Goal: Task Accomplishment & Management: Manage account settings

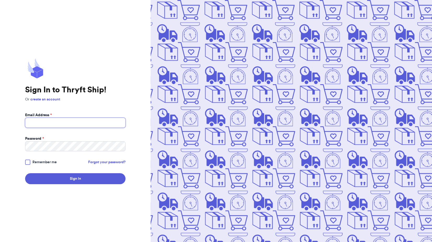
type input "[EMAIL_ADDRESS][DOMAIN_NAME]"
click at [45, 162] on span "Remember me" at bounding box center [44, 161] width 24 height 5
click at [0, 0] on input "Remember me" at bounding box center [0, 0] width 0 height 0
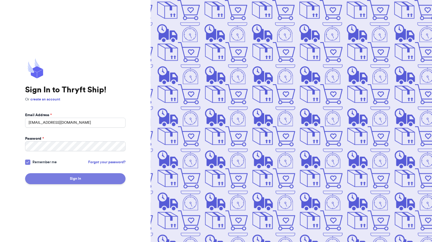
click at [81, 176] on button "Sign In" at bounding box center [75, 178] width 100 height 11
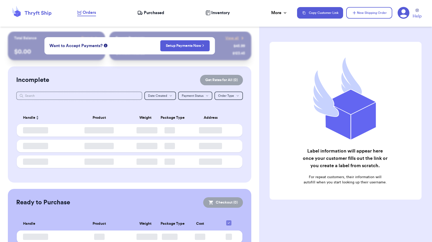
checkbox input "false"
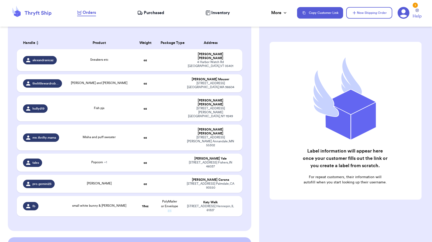
scroll to position [52, 0]
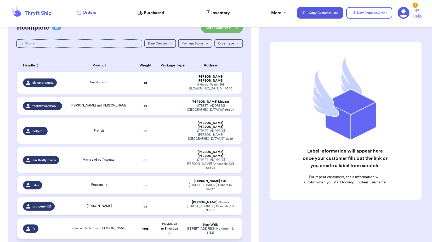
click at [109, 226] on span "small white bunny & [PERSON_NAME]" at bounding box center [99, 227] width 54 height 3
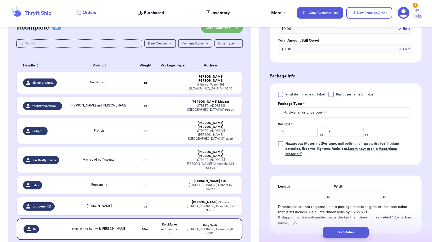
scroll to position [183, 0]
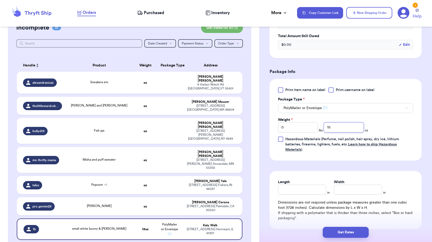
click at [333, 128] on input "15" at bounding box center [343, 127] width 40 height 10
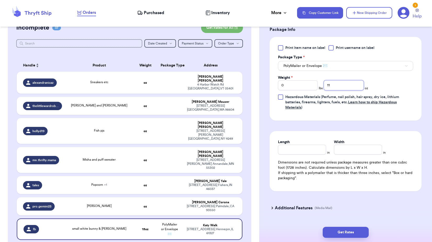
scroll to position [235, 0]
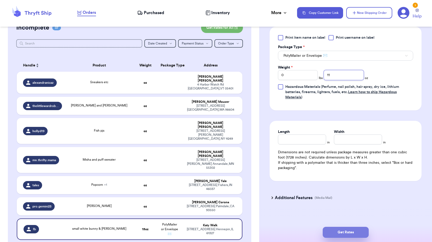
type input "11"
click at [335, 233] on button "Get Rates" at bounding box center [345, 232] width 46 height 11
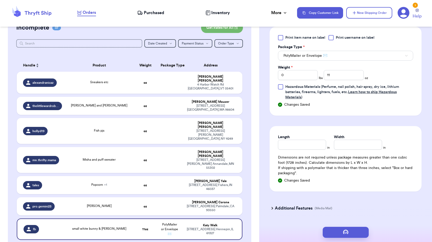
scroll to position [0, 0]
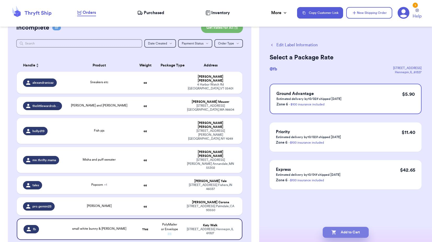
click at [351, 233] on button "Add to Cart" at bounding box center [345, 232] width 46 height 11
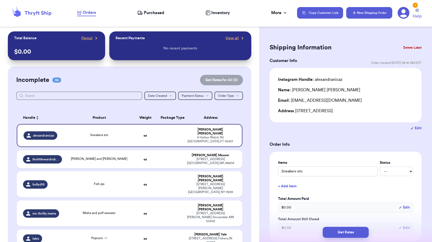
click at [378, 10] on button "New Shipping Order" at bounding box center [369, 12] width 46 height 11
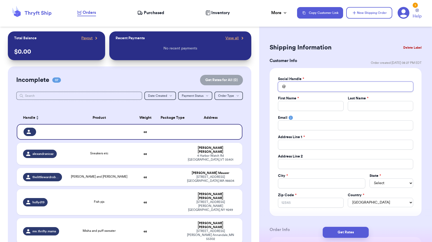
click at [297, 89] on input "Total Amount Paid" at bounding box center [345, 87] width 135 height 10
type input "n"
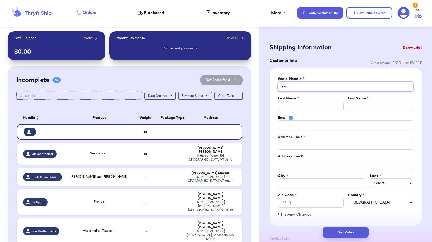
type input "na"
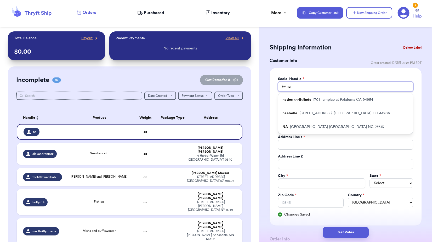
type input "na"
click at [274, 97] on div "Social Handle * @ na naties_thriftfinds [STREET_ADDRESS] naebelle [STREET_ADDRE…" at bounding box center [345, 146] width 152 height 157
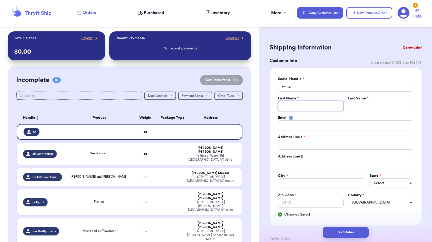
click at [291, 105] on input "Total Amount Paid" at bounding box center [310, 106] width 65 height 10
type input "A"
type input "Ad"
type input "Add"
type input "Addi"
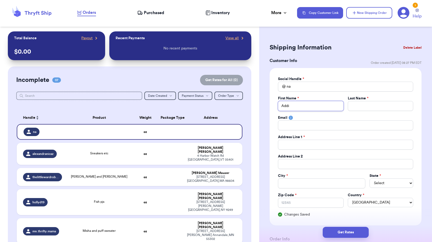
type input "Addis"
type input "Addiso"
type input "[PERSON_NAME]"
type input "C"
type input "Cl"
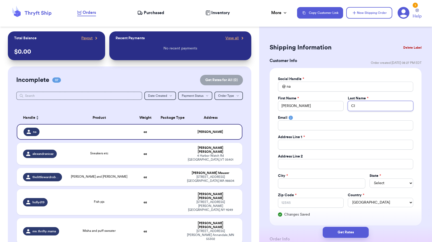
type input "Cle"
type input "[PERSON_NAME]"
type input "Cleme"
type input "[PERSON_NAME]"
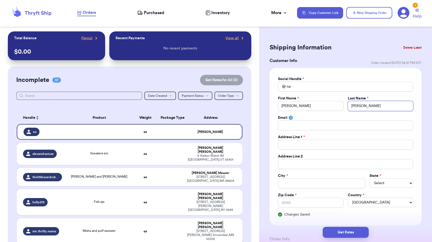
type input "[PERSON_NAME]"
type input "6"
type input "66"
type input "660"
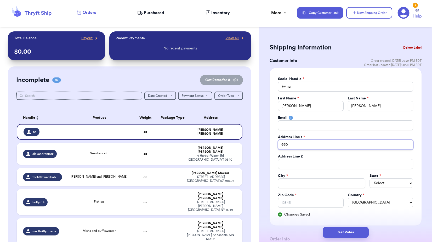
type input "660 S"
type input "660 Sh"
type input "660 Sha"
type input "660 Shad"
type input "660 Shady"
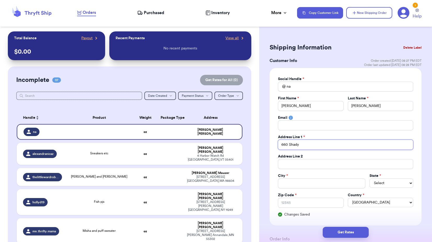
type input "660 Shady"
type input "660 Shady N"
type input "660 Shady No"
type input "660 [PERSON_NAME]"
type input "660 Shady Nook"
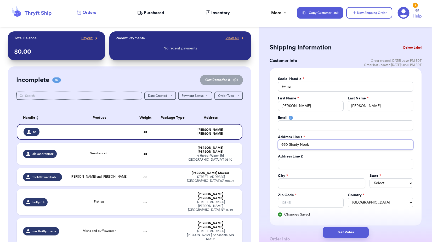
type input "660 Shady Nook"
type input "660 Shady Nook D"
type input "[STREET_ADDRESS]"
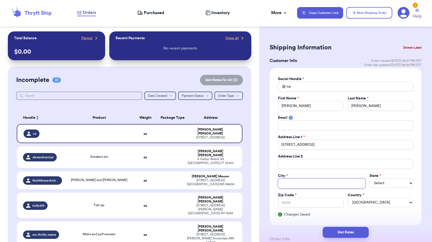
type input "C"
type input "Cl"
type input "Cle"
type input "Cler"
type input "Clerm"
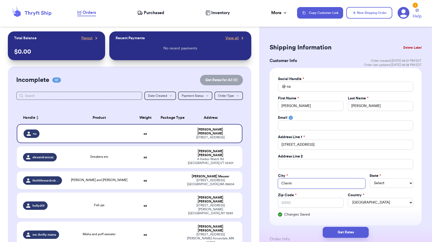
type input "Clermo"
type input "Clermon"
type input "Clermont"
select select "FL"
type input "3"
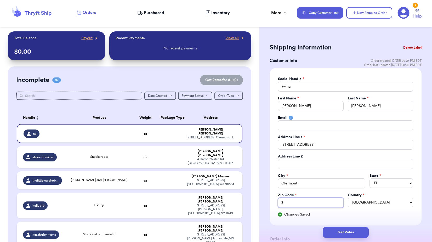
type input "34"
type input "347"
type input "3471"
type input "34711"
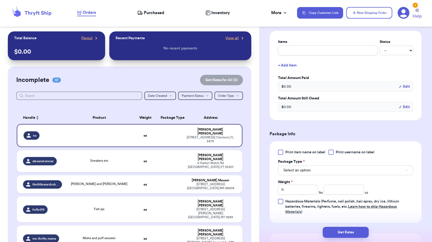
scroll to position [261, 0]
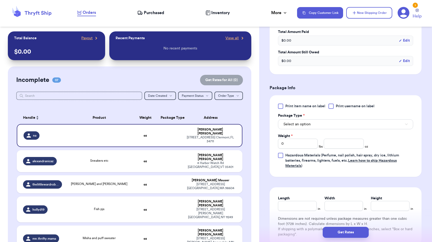
click at [300, 118] on div "Select an option" at bounding box center [345, 123] width 135 height 11
click at [299, 120] on button "Select an option" at bounding box center [345, 124] width 135 height 10
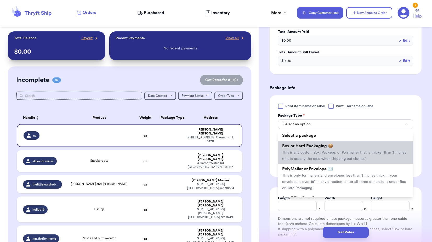
click at [307, 150] on li "Box or Hard Packaging 📦 This is any custom Box, Package, or Polymailer that is …" at bounding box center [345, 152] width 135 height 23
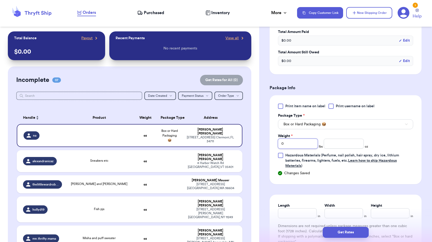
click at [289, 143] on input "0" at bounding box center [298, 143] width 40 height 10
type input "3"
click at [350, 142] on input "number" at bounding box center [343, 143] width 40 height 10
type input "4"
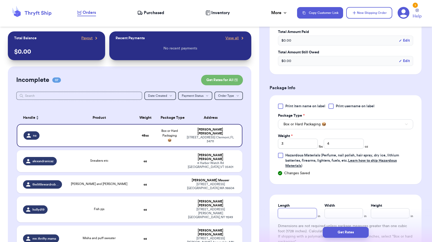
click at [297, 211] on input "Length" at bounding box center [297, 213] width 39 height 10
type input "13.5"
type input "00"
type input "7"
click at [338, 213] on input "00" at bounding box center [343, 213] width 39 height 10
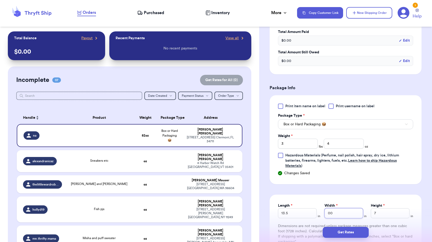
type input "0"
type input "11"
click at [273, 201] on div "Length 13.5 in Width 11 in Height 7 in Dimensions are not required unless packa…" at bounding box center [345, 226] width 152 height 65
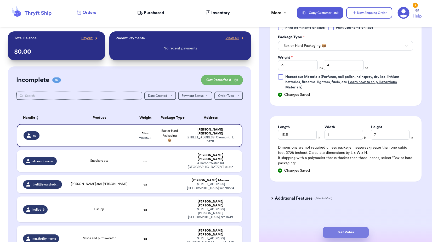
click at [347, 230] on button "Get Rates" at bounding box center [345, 232] width 46 height 11
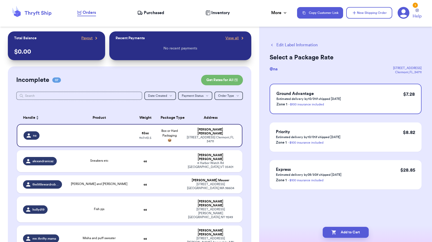
scroll to position [0, 0]
click at [355, 231] on button "Add to Cart" at bounding box center [345, 232] width 46 height 11
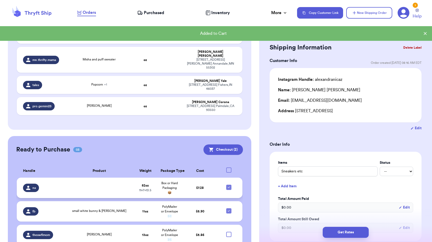
scroll to position [154, 0]
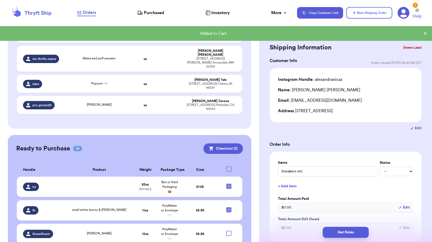
click at [226, 166] on div at bounding box center [228, 168] width 5 height 5
click at [228, 166] on input "checkbox" at bounding box center [228, 166] width 0 height 0
checkbox input "true"
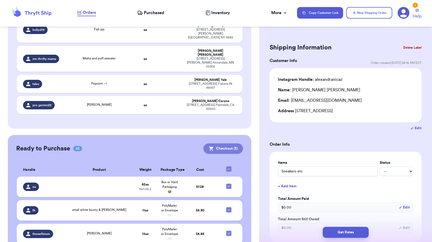
click at [228, 143] on button "Checkout ( 3 )" at bounding box center [222, 148] width 39 height 10
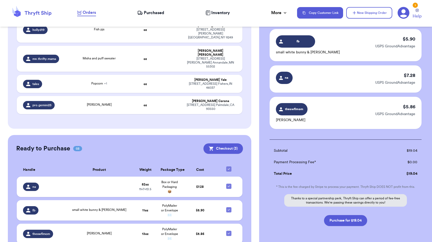
scroll to position [56, 0]
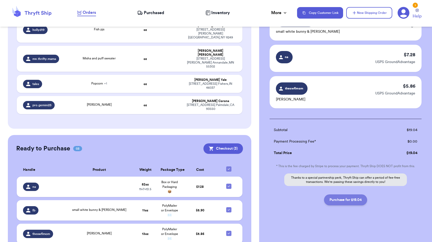
click at [350, 199] on button "Purchase for $19.04" at bounding box center [345, 199] width 43 height 11
checkbox input "false"
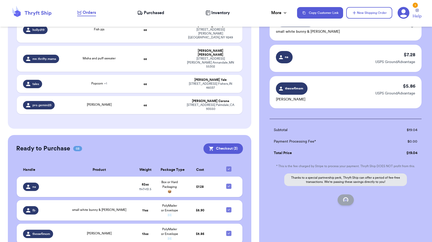
scroll to position [28, 0]
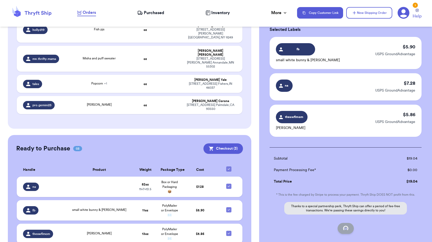
checkbox input "true"
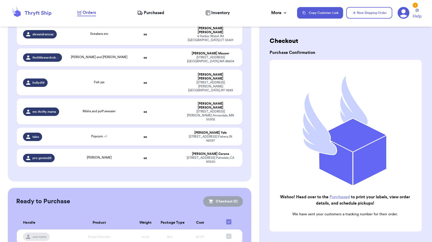
scroll to position [0, 0]
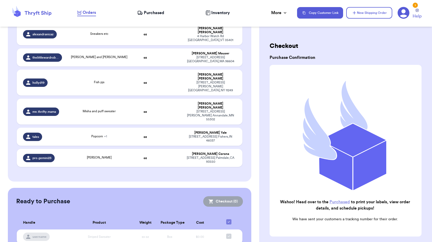
click at [415, 7] on div "1" at bounding box center [414, 5] width 5 height 5
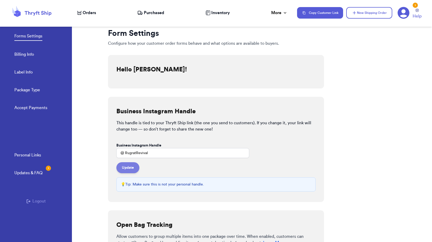
click at [132, 171] on button "Update" at bounding box center [127, 167] width 23 height 11
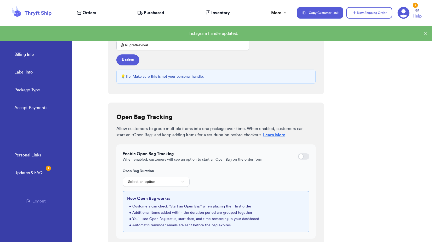
scroll to position [115, 0]
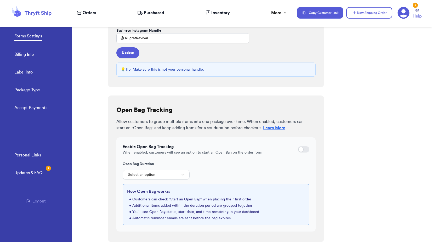
click at [304, 149] on div at bounding box center [303, 149] width 11 height 6
click at [298, 149] on input "checkbox" at bounding box center [297, 149] width 0 height 0
checkbox input "true"
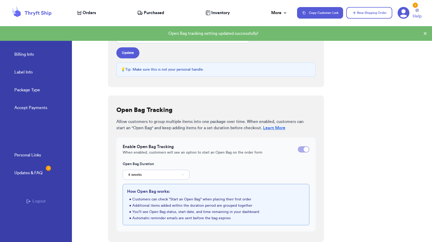
click at [148, 173] on button "4 weeks" at bounding box center [156, 175] width 67 height 10
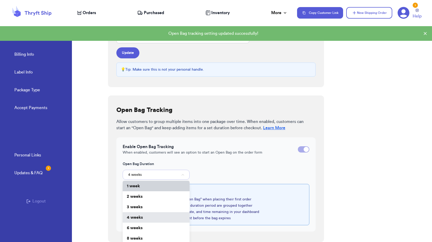
scroll to position [116, 0]
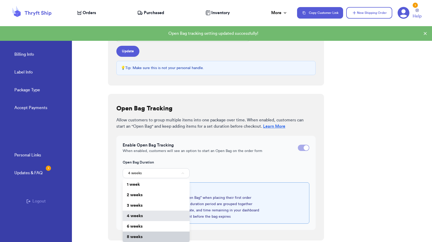
click at [141, 232] on li "8 weeks" at bounding box center [156, 236] width 67 height 10
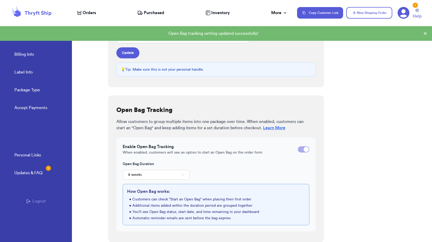
click at [110, 200] on div "Open Bag Tracking Allow customers to group multiple items into one package over…" at bounding box center [216, 168] width 216 height 146
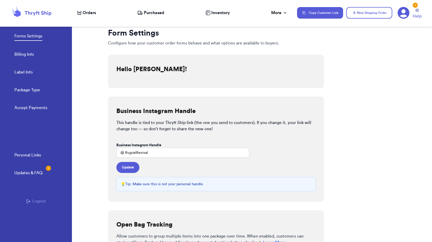
scroll to position [0, 0]
click at [149, 13] on span "Purchased" at bounding box center [154, 13] width 20 height 6
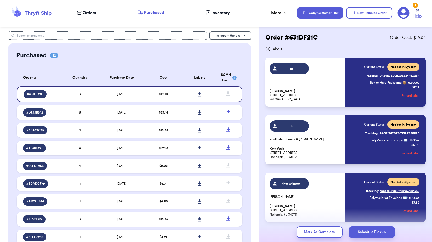
scroll to position [30, 0]
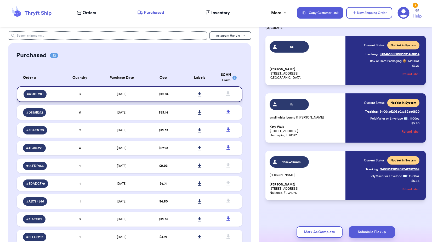
click at [197, 91] on link at bounding box center [199, 93] width 11 height 11
click at [369, 230] on button "Schedule Pickup" at bounding box center [372, 231] width 46 height 11
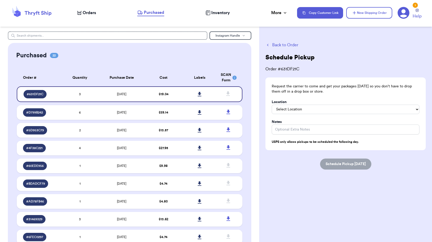
scroll to position [0, 0]
click at [291, 107] on select "Select Location In/At Mailbox On the Porch Front Door Back Door Side Door Knock…" at bounding box center [345, 109] width 148 height 9
click at [271, 105] on select "Select Location In/At Mailbox On the Porch Front Door Back Door Side Door Knock…" at bounding box center [345, 109] width 148 height 9
click at [353, 161] on button "Schedule Pickup [DATE]" at bounding box center [345, 163] width 51 height 11
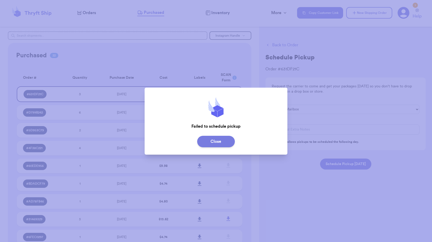
click at [219, 142] on button "Close" at bounding box center [216, 141] width 38 height 11
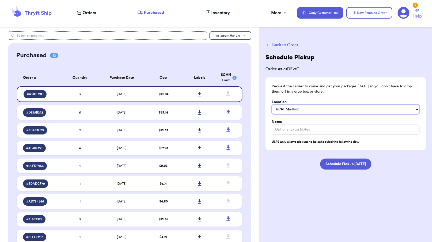
click at [295, 108] on select "In/At Mailbox On the Porch Front Door Back Door Side Door Knock on Door/Ring Be…" at bounding box center [345, 109] width 148 height 9
select select "On the Porch"
click at [271, 105] on select "In/At Mailbox On the Porch Front Door Back Door Side Door Knock on Door/Ring Be…" at bounding box center [345, 109] width 148 height 9
click at [278, 154] on form "Request the carrier to come and get your packages [DATE] so you don't have to d…" at bounding box center [345, 123] width 160 height 92
click at [342, 167] on button "Schedule Pickup [DATE]" at bounding box center [345, 163] width 51 height 11
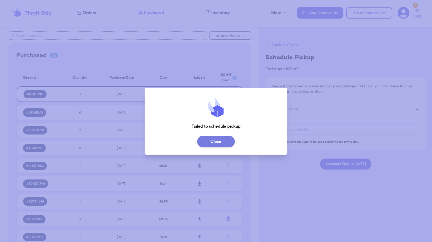
click at [227, 143] on button "Close" at bounding box center [216, 141] width 38 height 11
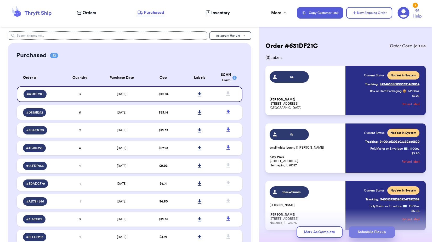
click at [375, 232] on button "Schedule Pickup" at bounding box center [372, 231] width 46 height 11
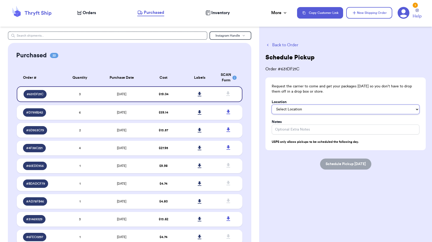
click at [294, 110] on select "Select Location In/At Mailbox On the Porch Front Door Back Door Side Door Knock…" at bounding box center [345, 109] width 148 height 9
select select "Front Door"
click at [271, 105] on select "Select Location In/At Mailbox On the Porch Front Door Back Door Side Door Knock…" at bounding box center [345, 109] width 148 height 9
click at [333, 162] on button "Schedule Pickup [DATE]" at bounding box center [345, 163] width 51 height 11
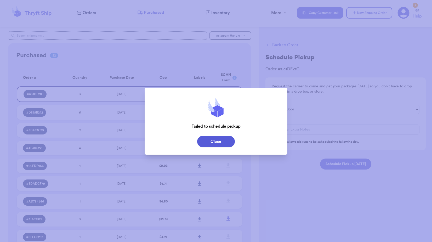
click at [224, 139] on button "Close" at bounding box center [216, 141] width 38 height 11
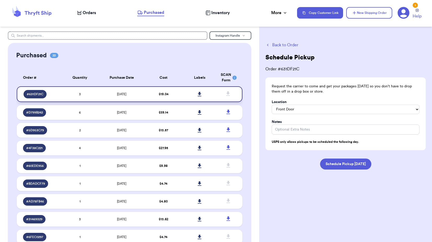
click at [224, 88] on span at bounding box center [227, 93] width 11 height 11
click at [351, 167] on button "Schedule Pickup [DATE]" at bounding box center [345, 163] width 51 height 11
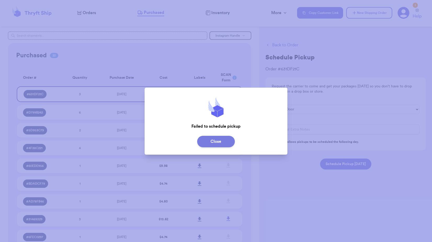
click at [224, 139] on button "Close" at bounding box center [216, 141] width 38 height 11
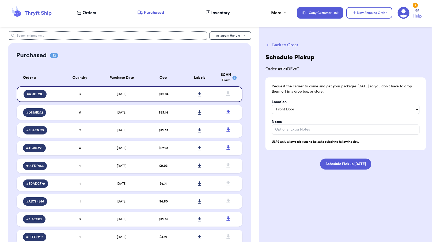
click at [291, 41] on div "Back to Order Schedule Pickup Order # 631DF21C Request the carrier to come and …" at bounding box center [345, 121] width 173 height 180
click at [293, 50] on div "Back to Order Schedule Pickup Order # 631DF21C Request the carrier to come and …" at bounding box center [345, 106] width 160 height 128
click at [291, 45] on button "Back to Order" at bounding box center [345, 45] width 160 height 6
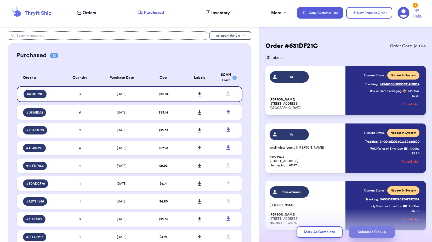
click at [376, 232] on button "Schedule Pickup" at bounding box center [372, 231] width 46 height 11
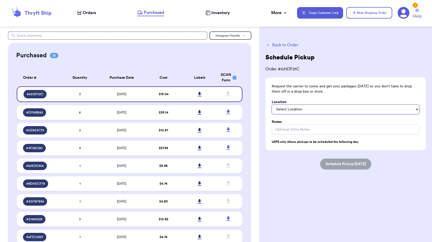
click at [305, 109] on select "Select Location In/At Mailbox On the Porch Front Door Back Door Side Door Knock…" at bounding box center [345, 109] width 148 height 9
select select "In/At Mailbox"
click at [271, 105] on select "Select Location In/At Mailbox On the Porch Front Door Back Door Side Door Knock…" at bounding box center [345, 109] width 148 height 9
click at [337, 162] on button "Schedule Pickup [DATE]" at bounding box center [345, 163] width 51 height 11
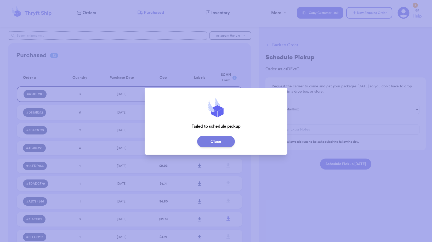
click at [222, 144] on button "Close" at bounding box center [216, 141] width 38 height 11
